Goal: Task Accomplishment & Management: Manage account settings

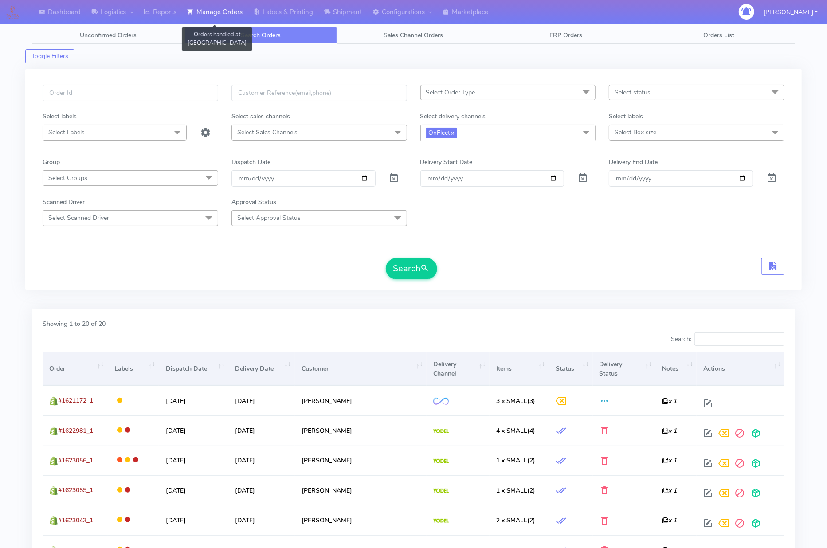
click at [235, 13] on link "Manage Orders" at bounding box center [215, 12] width 66 height 24
click at [349, 18] on link "Shipment" at bounding box center [342, 12] width 49 height 24
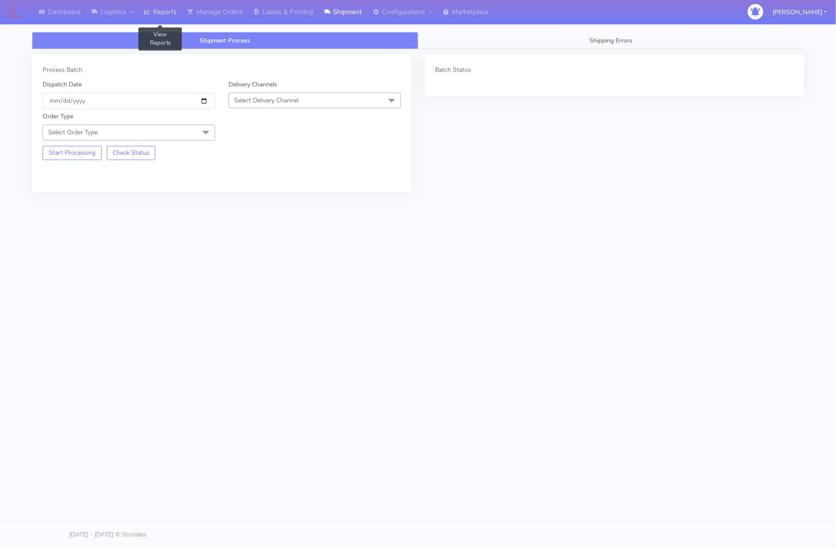
click at [171, 14] on link "Reports" at bounding box center [159, 12] width 43 height 24
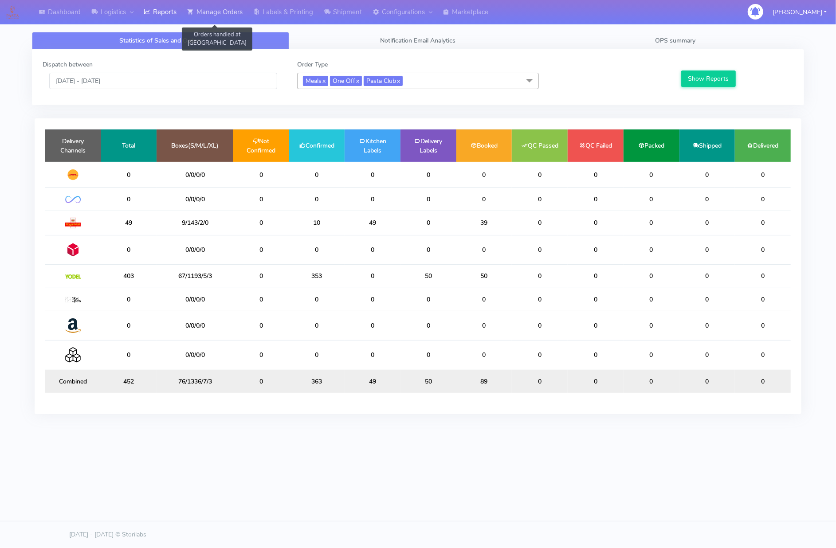
click at [212, 12] on link "Manage Orders" at bounding box center [215, 12] width 66 height 24
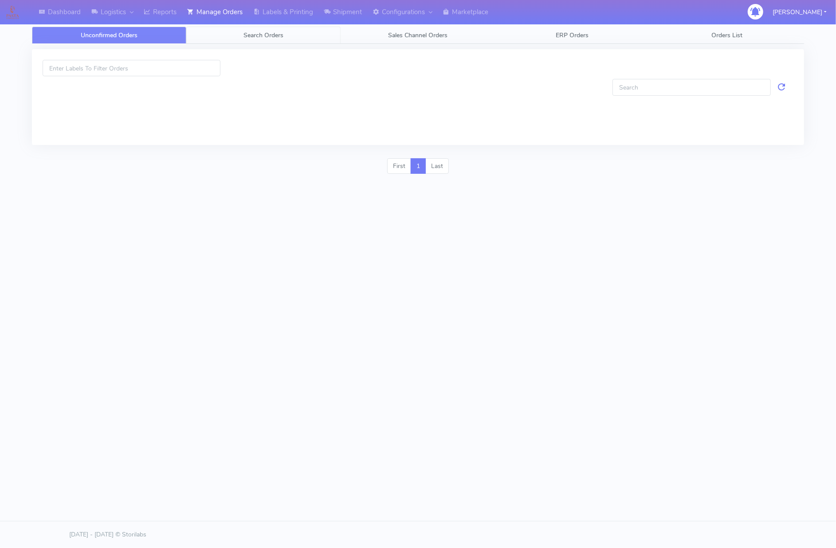
click at [282, 35] on span "Search Orders" at bounding box center [263, 35] width 40 height 8
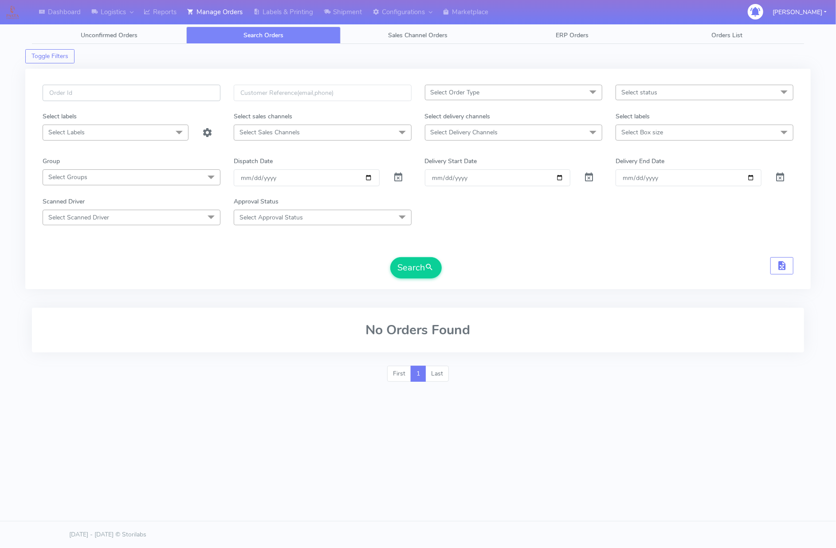
click at [137, 98] on input "text" at bounding box center [132, 93] width 178 height 16
paste input "1623025"
type input "1623025"
click at [400, 181] on span at bounding box center [398, 179] width 11 height 8
click at [412, 265] on button "Search" at bounding box center [415, 267] width 51 height 21
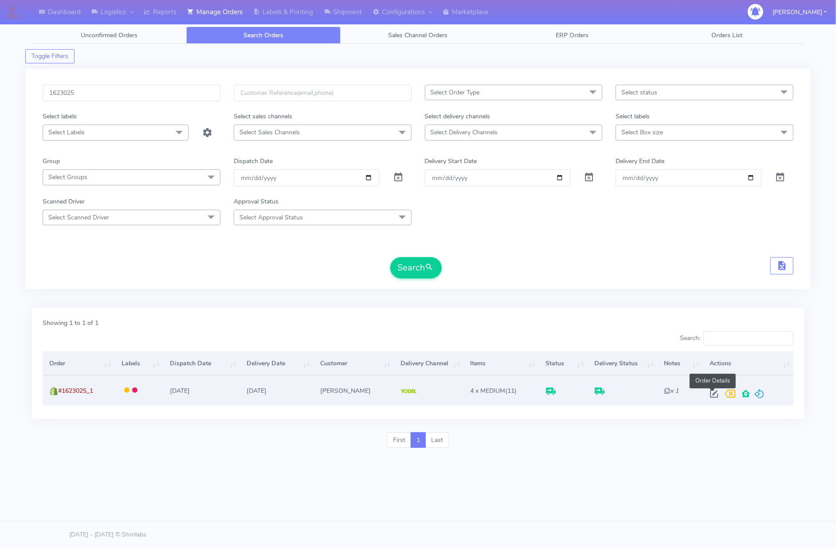
click at [714, 397] on span at bounding box center [714, 396] width 16 height 8
select select "5"
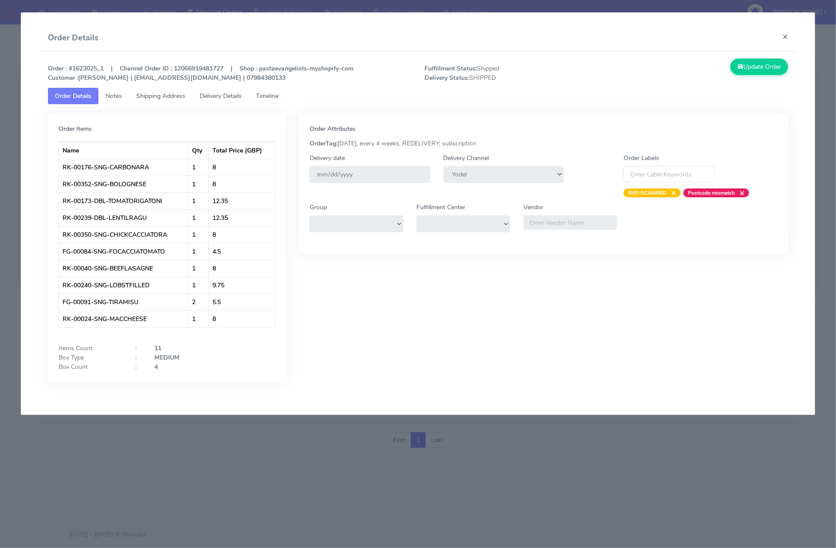
click at [167, 97] on span "Shipping Address" at bounding box center [160, 96] width 49 height 8
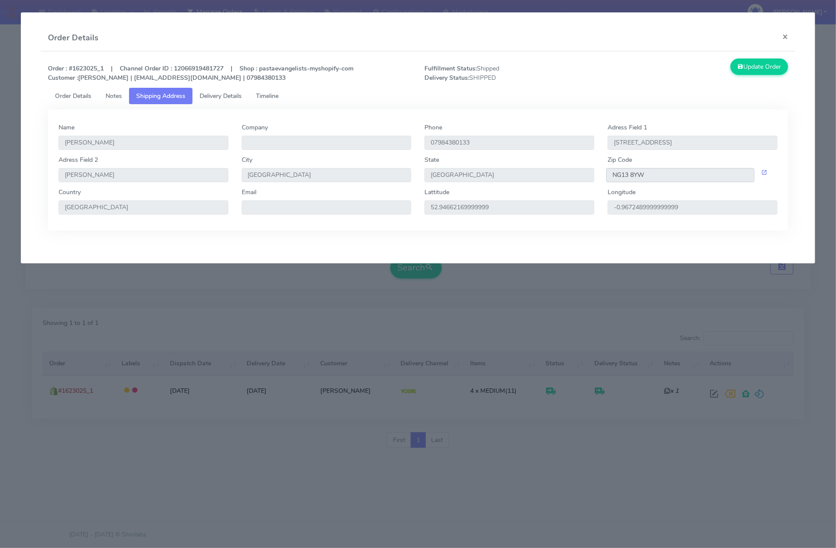
drag, startPoint x: 652, startPoint y: 173, endPoint x: 604, endPoint y: 174, distance: 48.4
click at [604, 174] on div "NG13 8YW" at bounding box center [692, 175] width 183 height 14
click at [221, 96] on span "Delivery Details" at bounding box center [221, 96] width 42 height 8
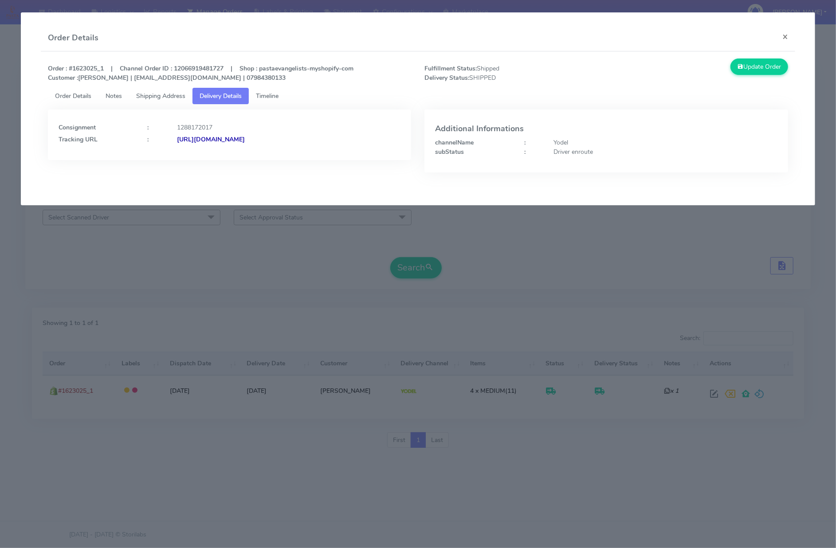
click at [245, 141] on strong "[URL][DOMAIN_NAME]" at bounding box center [211, 139] width 68 height 8
click at [786, 34] on button "×" at bounding box center [785, 37] width 20 height 24
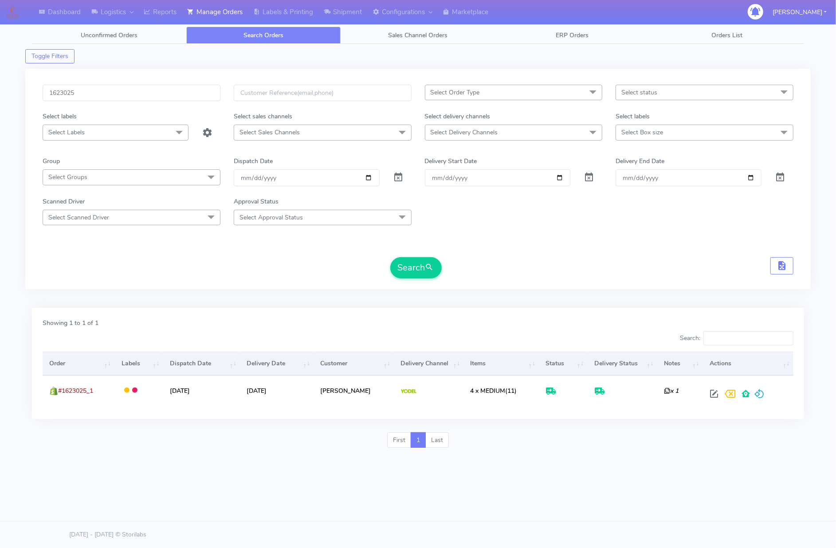
click at [505, 239] on form "1623025 Select Order Type Select All MEALS ATAVI One Off Pasta Club Gift Kit Ev…" at bounding box center [418, 182] width 751 height 194
